Goal: Task Accomplishment & Management: Use online tool/utility

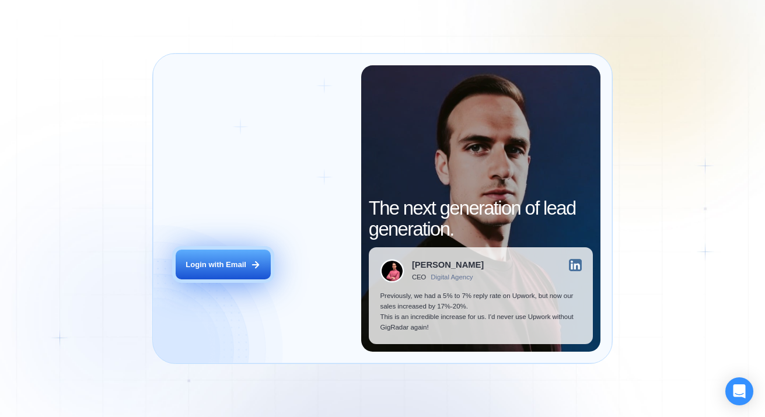
click at [202, 275] on button "Login with Email" at bounding box center [223, 265] width 94 height 30
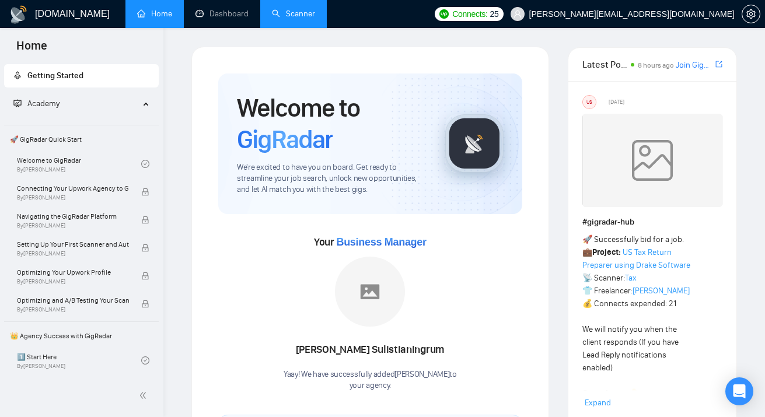
click at [286, 16] on link "Scanner" at bounding box center [293, 14] width 43 height 10
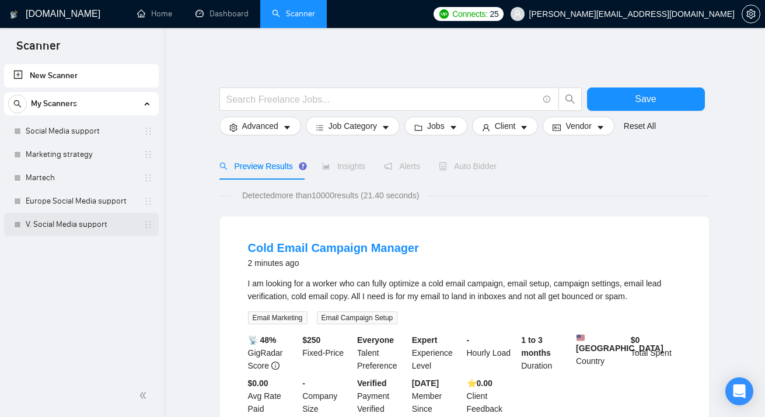
click at [90, 229] on link "V. Social Media support" at bounding box center [81, 224] width 111 height 23
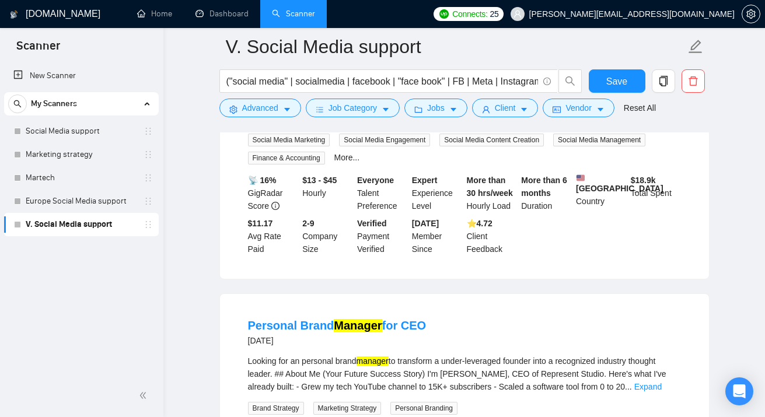
scroll to position [2333, 0]
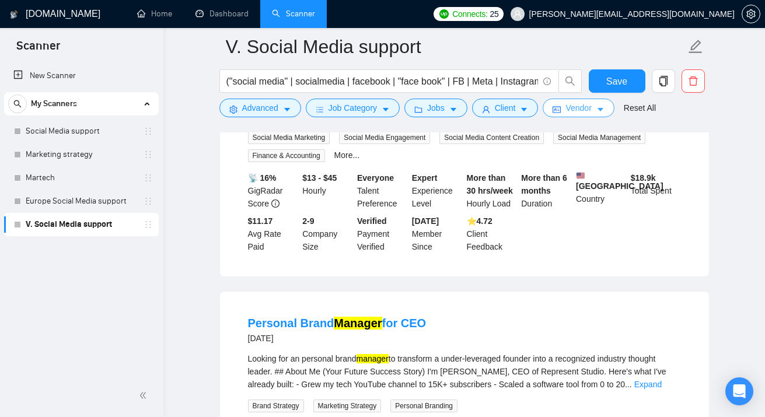
click at [579, 111] on span "Vendor" at bounding box center [578, 107] width 26 height 13
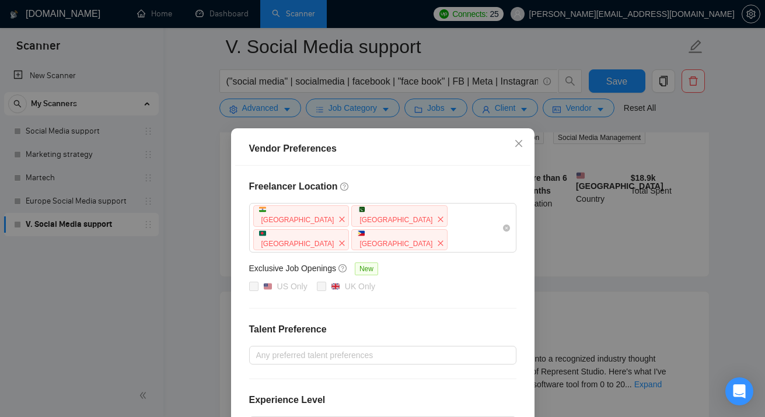
scroll to position [129, 0]
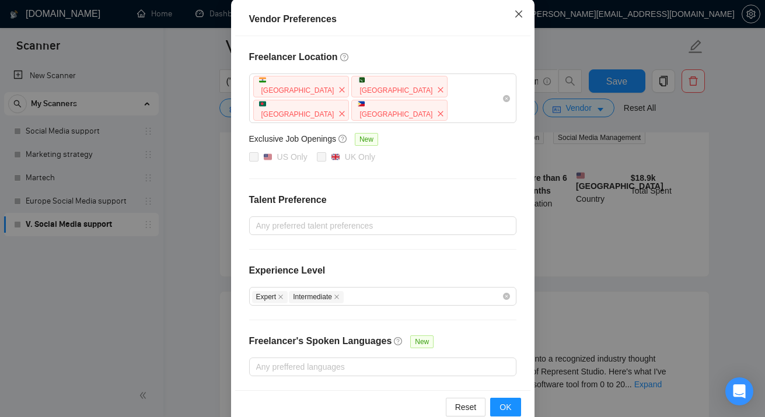
click at [522, 15] on icon "close" at bounding box center [518, 13] width 9 height 9
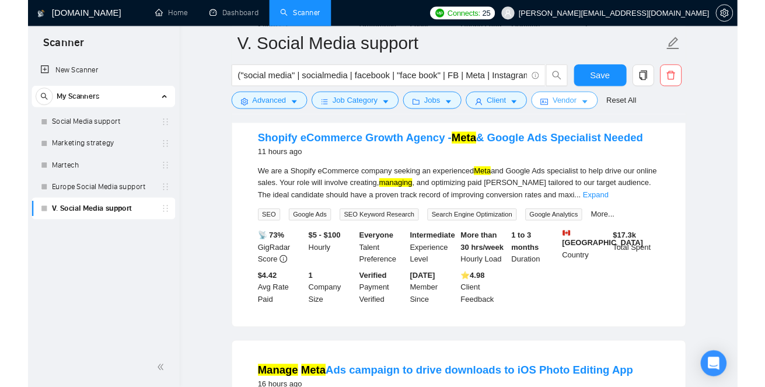
scroll to position [1177, 0]
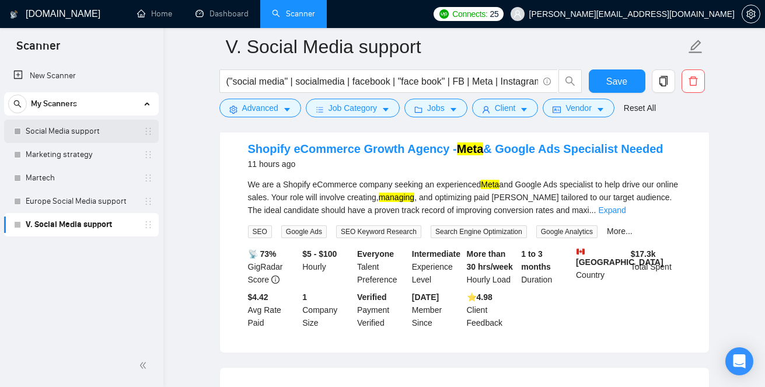
click at [52, 131] on link "Social Media support" at bounding box center [81, 131] width 111 height 23
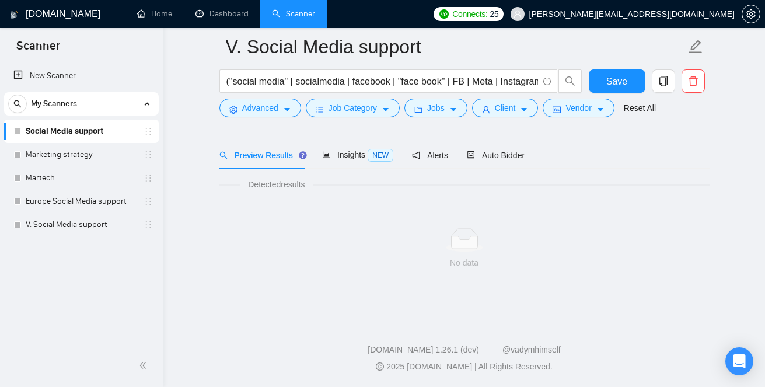
scroll to position [39, 0]
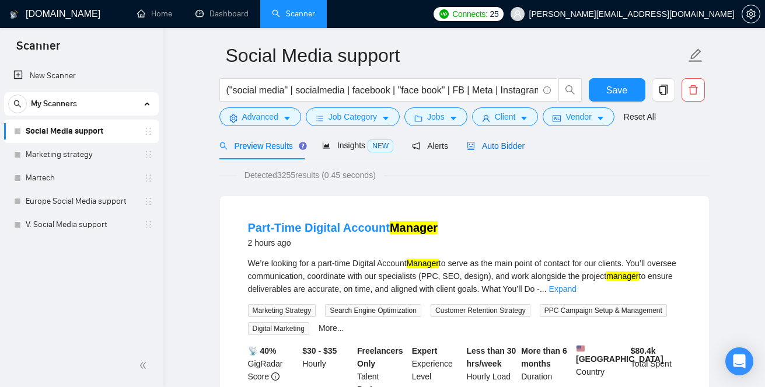
click at [496, 148] on span "Auto Bidder" at bounding box center [496, 145] width 58 height 9
click at [490, 145] on span "Auto Bidder" at bounding box center [496, 145] width 58 height 9
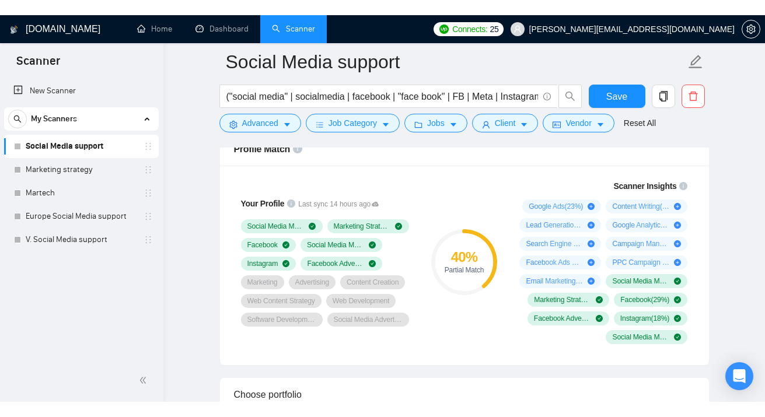
scroll to position [777, 0]
